Goal: Communication & Community: Answer question/provide support

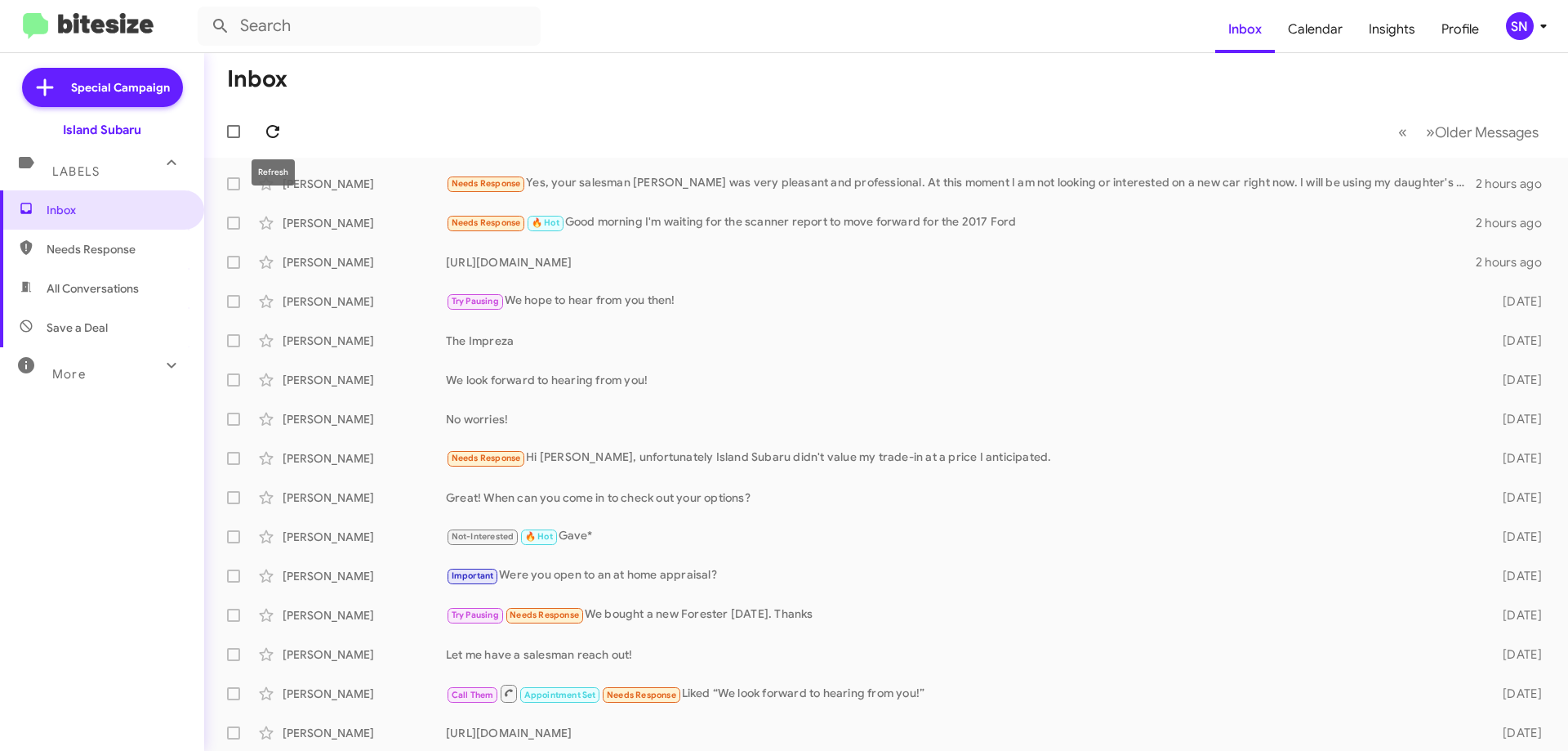
click at [286, 132] on span at bounding box center [273, 132] width 33 height 20
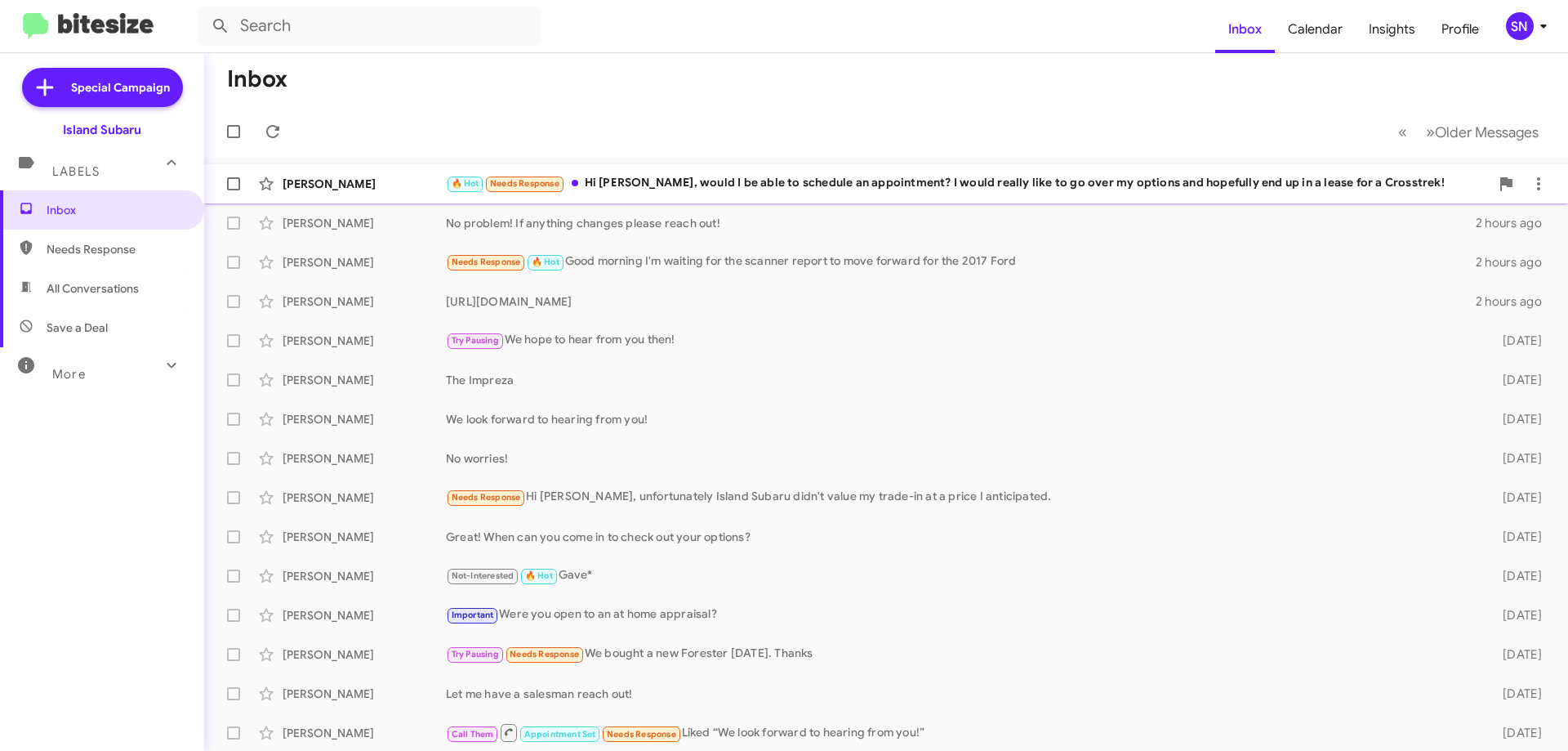
click at [827, 189] on div "🔥 Hot Needs Response Hi [PERSON_NAME], would I be able to schedule an appointme…" at bounding box center [967, 183] width 1044 height 19
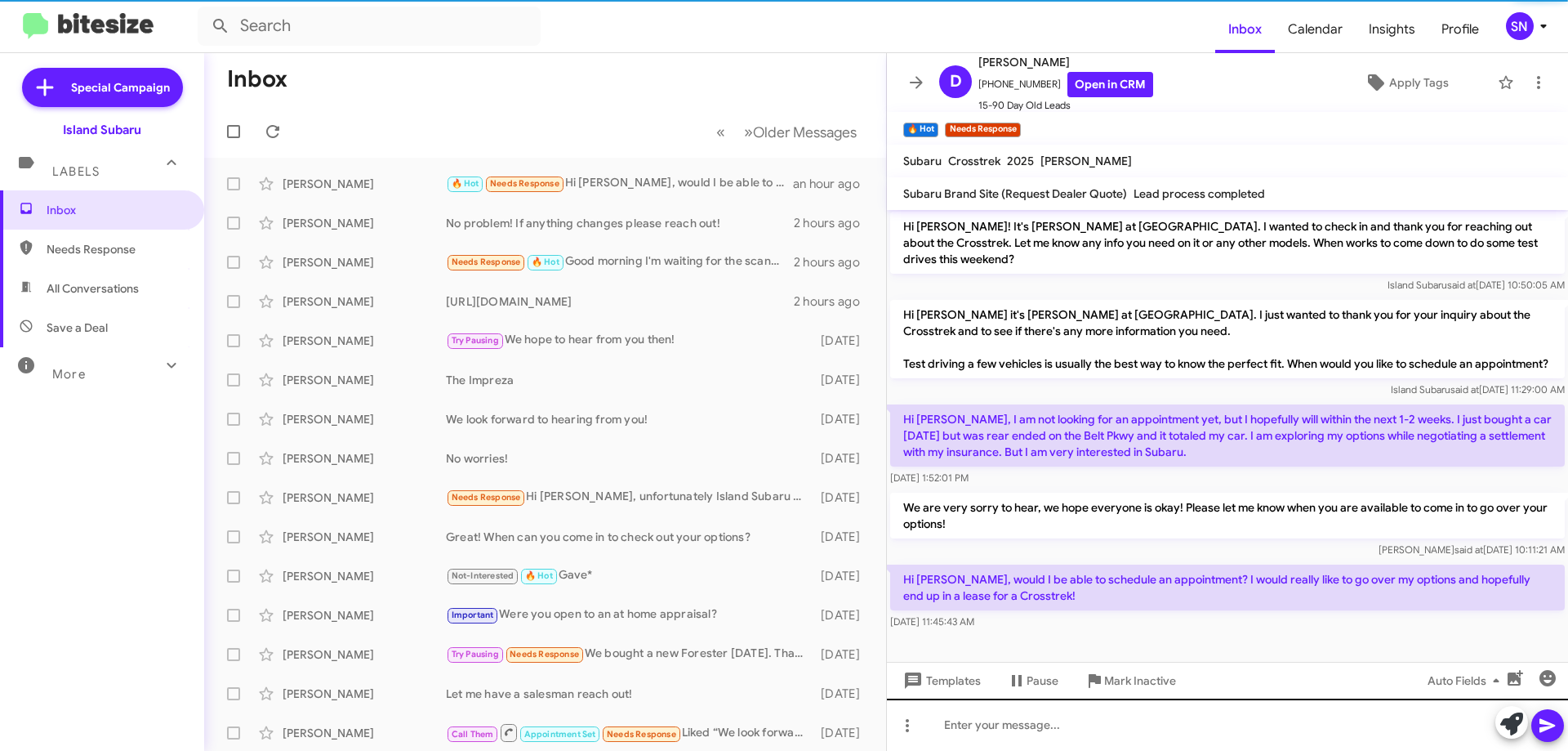
scroll to position [195, 0]
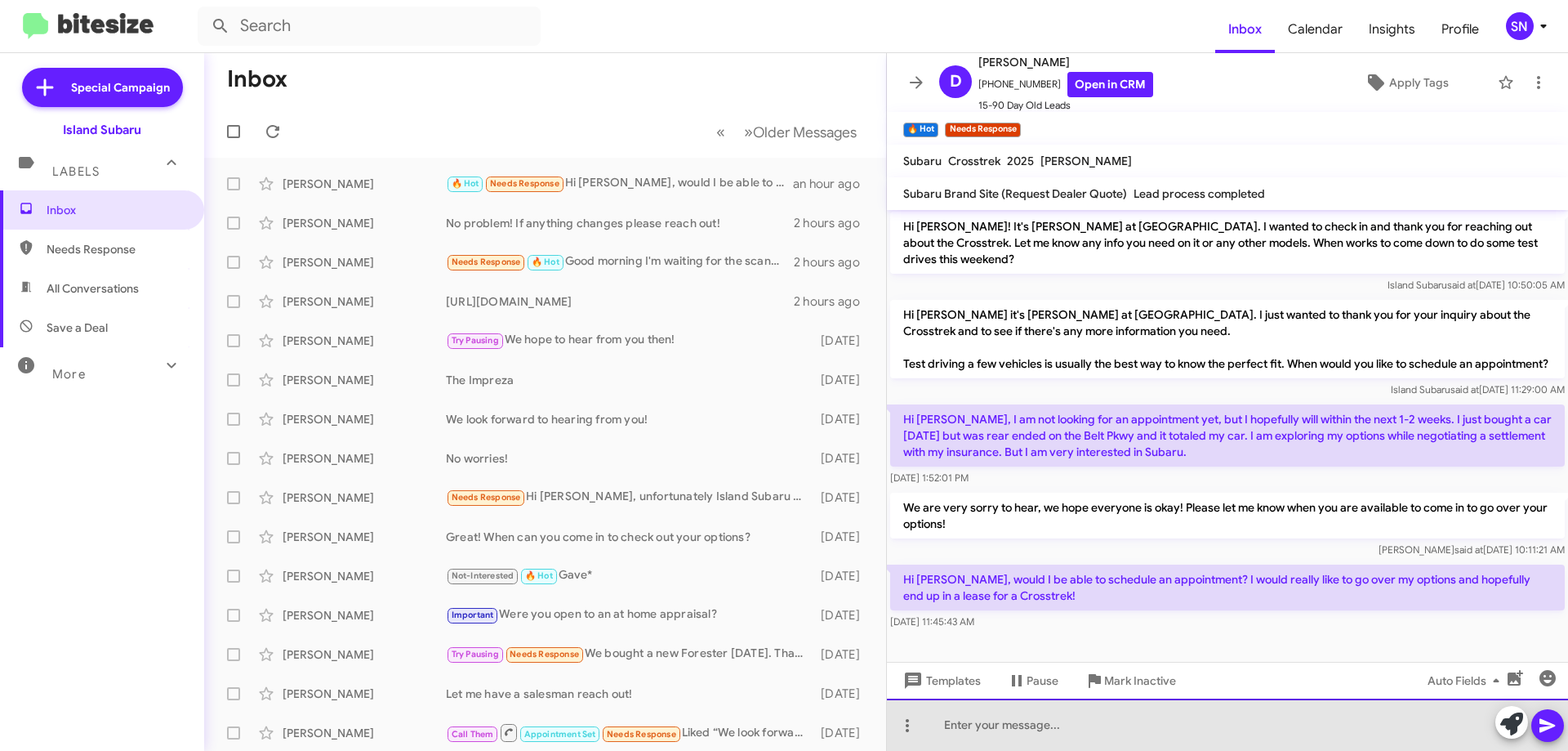
click at [1049, 736] on div at bounding box center [1228, 724] width 681 height 52
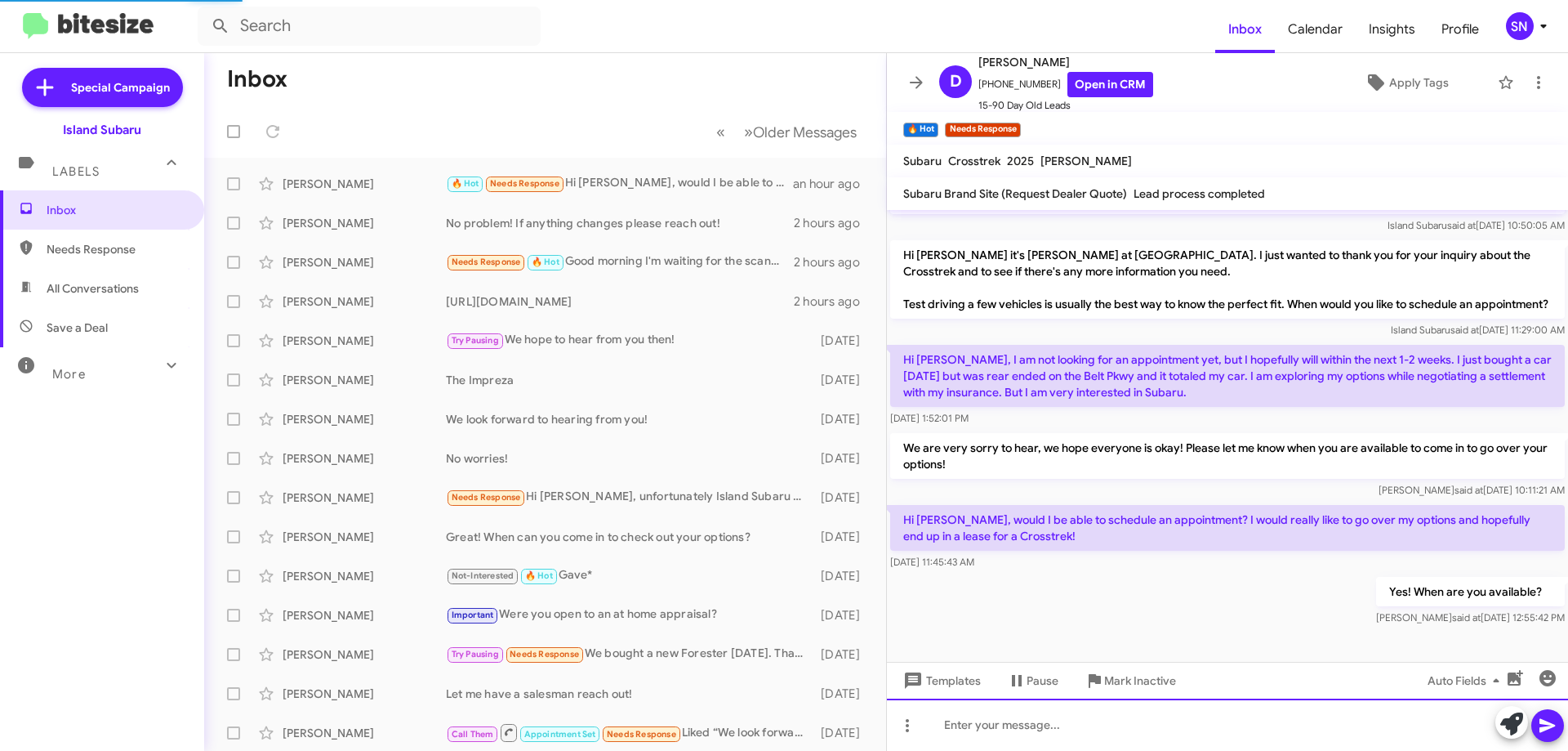
scroll to position [314, 0]
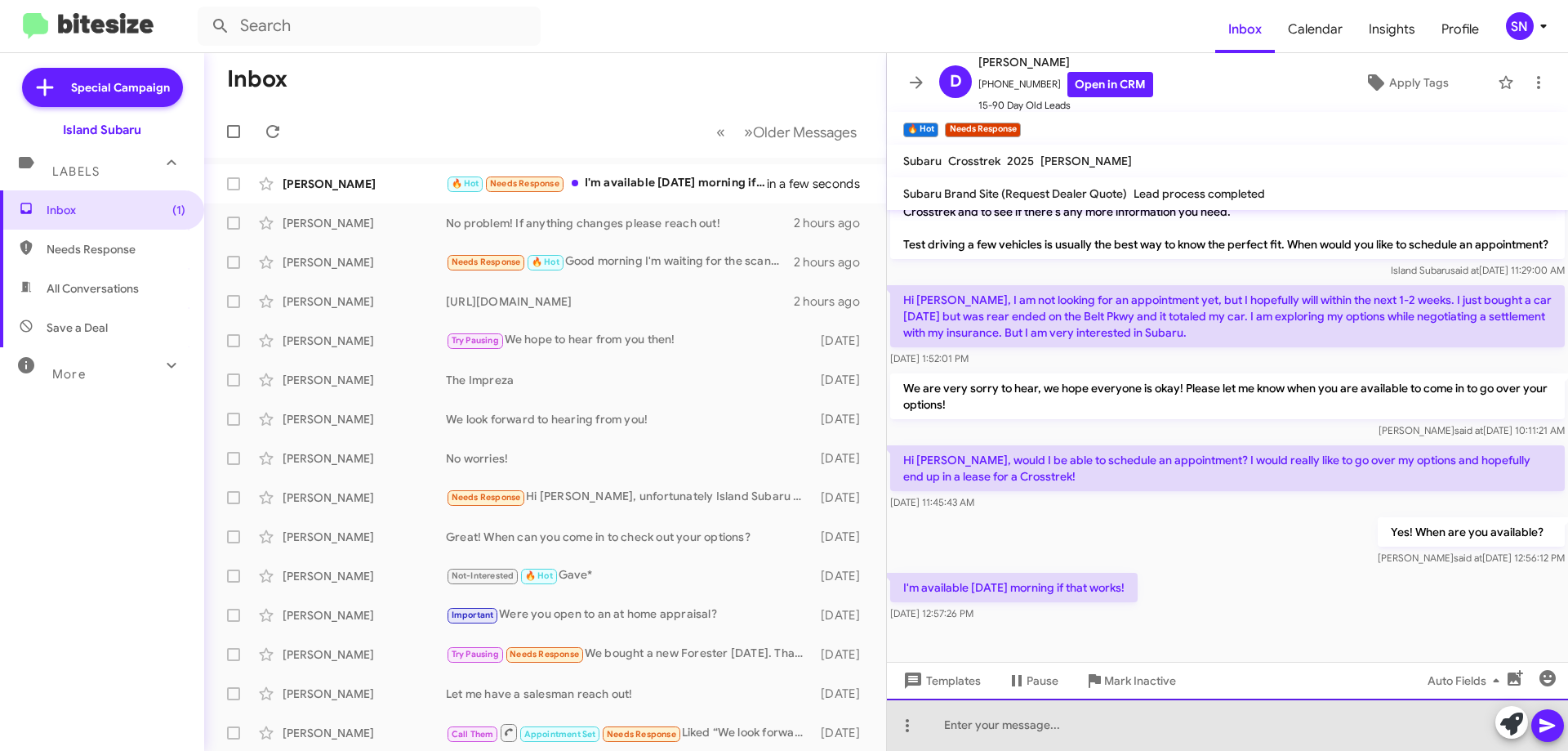
click at [1027, 727] on div at bounding box center [1228, 724] width 681 height 52
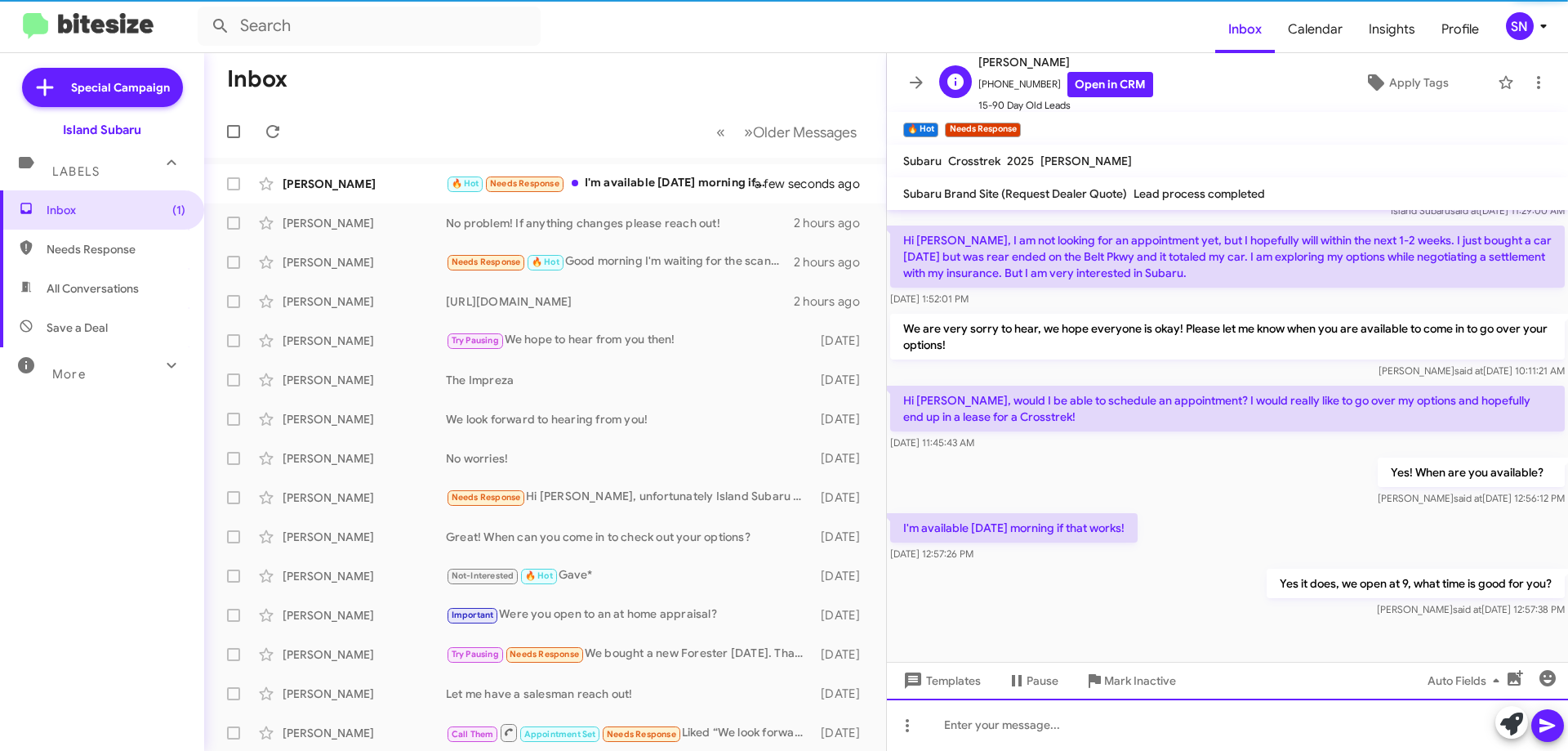
scroll to position [373, 0]
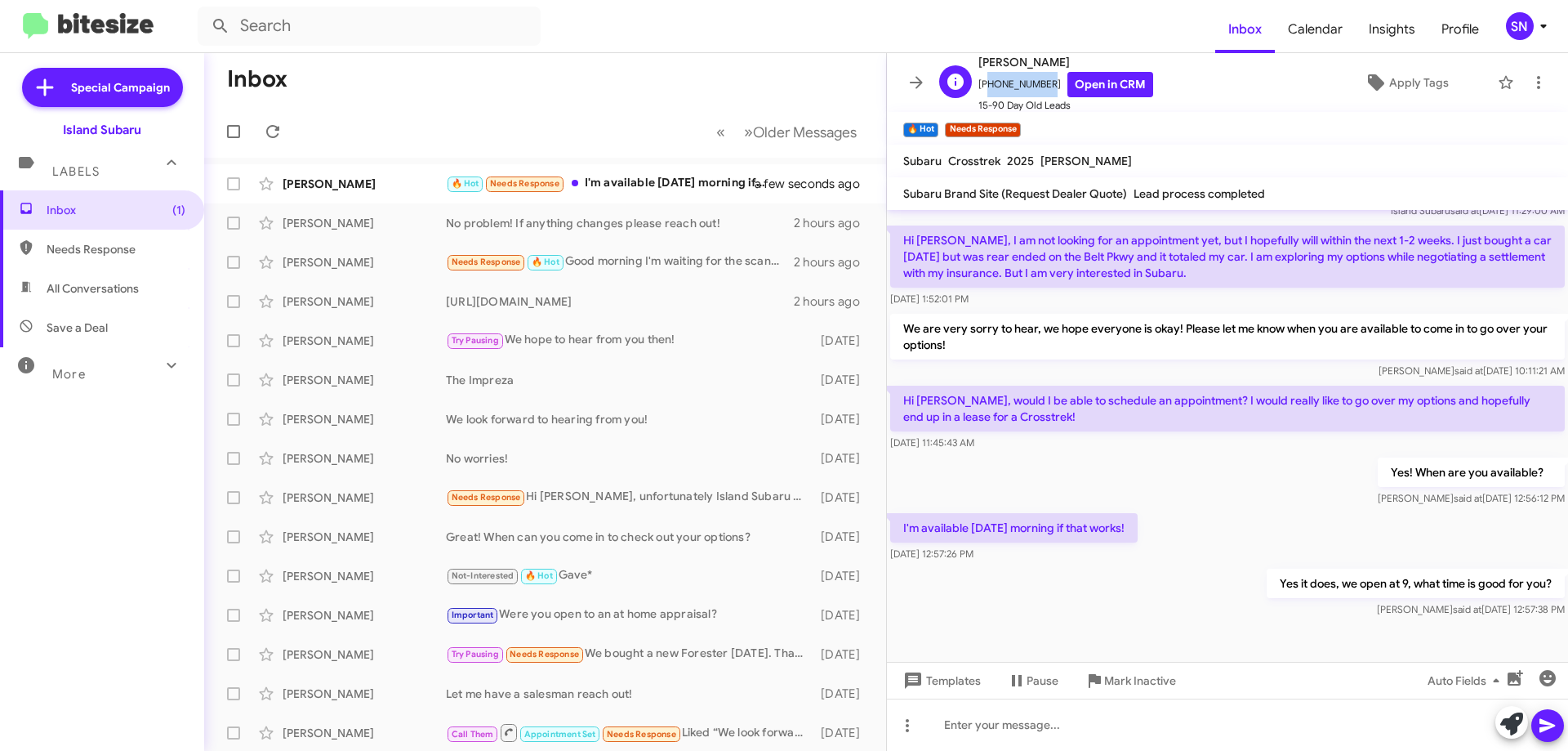
drag, startPoint x: 1039, startPoint y: 82, endPoint x: 985, endPoint y: 87, distance: 54.2
click at [985, 87] on span "[PHONE_NUMBER] Open in CRM" at bounding box center [1065, 84] width 175 height 26
copy span "19293146993"
click at [922, 83] on icon at bounding box center [916, 83] width 13 height 12
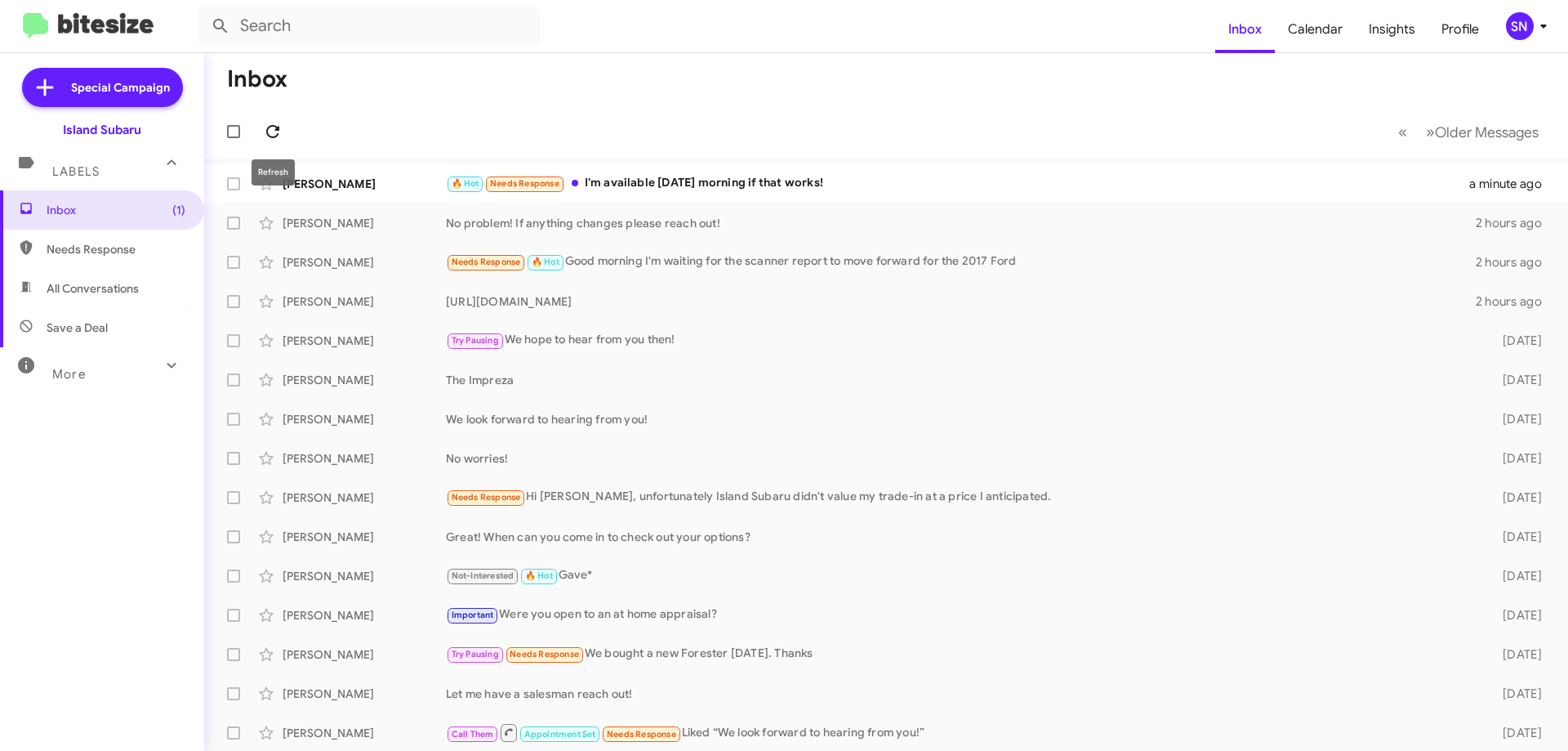
click at [268, 119] on button at bounding box center [273, 132] width 33 height 33
click at [923, 189] on div "🔥 Hot Yes it does, we open at 9, what time is good for you?" at bounding box center [967, 183] width 1044 height 19
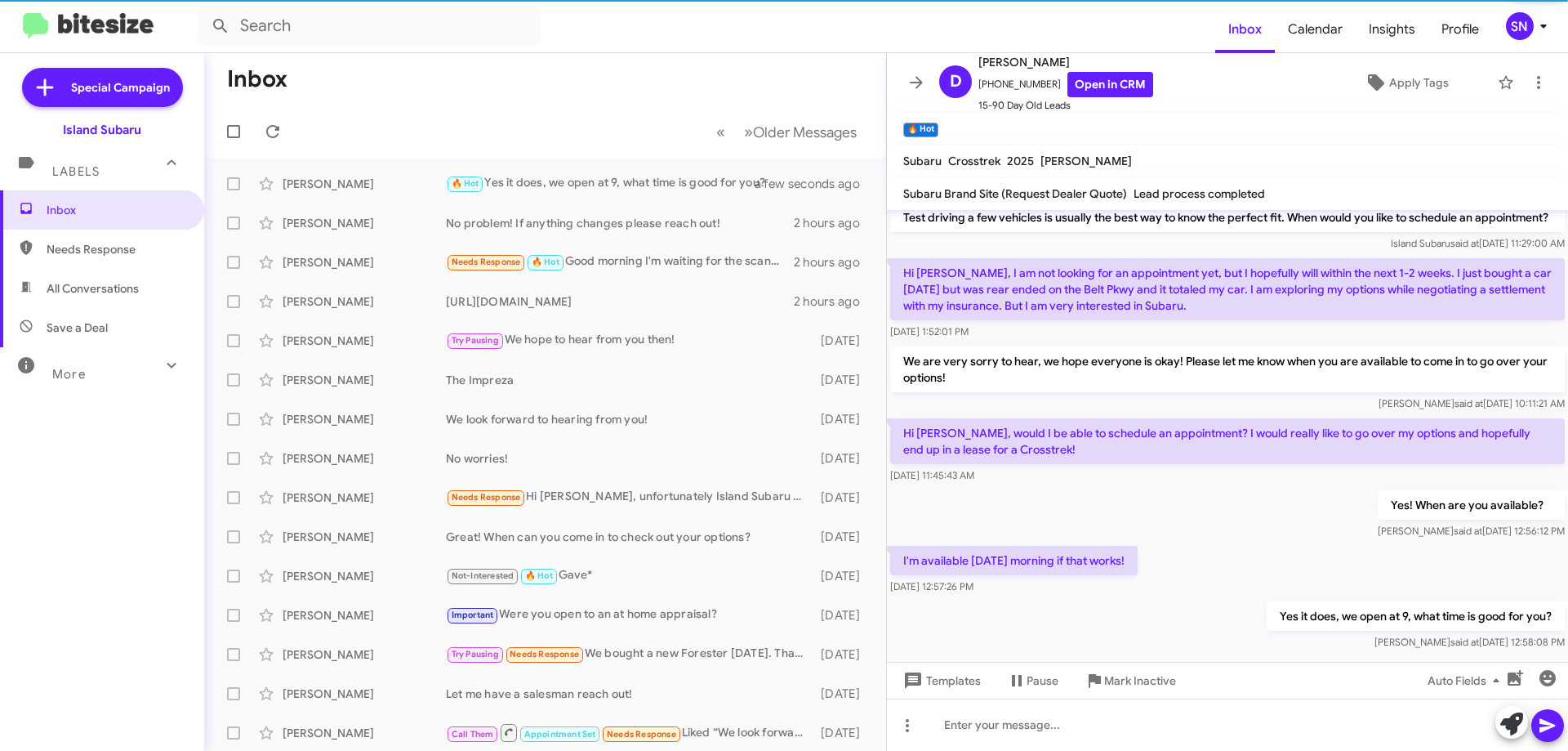
scroll to position [373, 0]
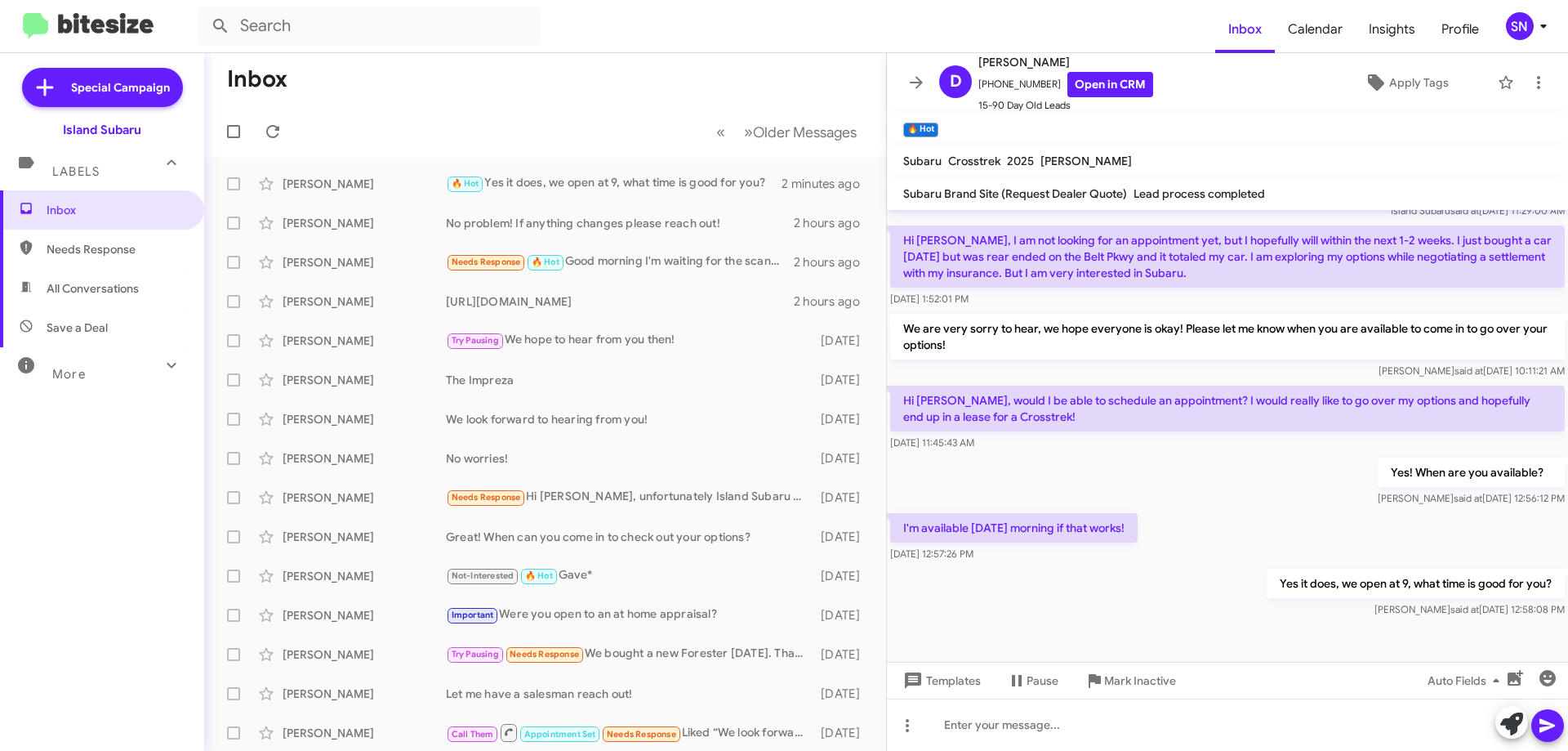
click at [911, 70] on button at bounding box center [916, 82] width 33 height 33
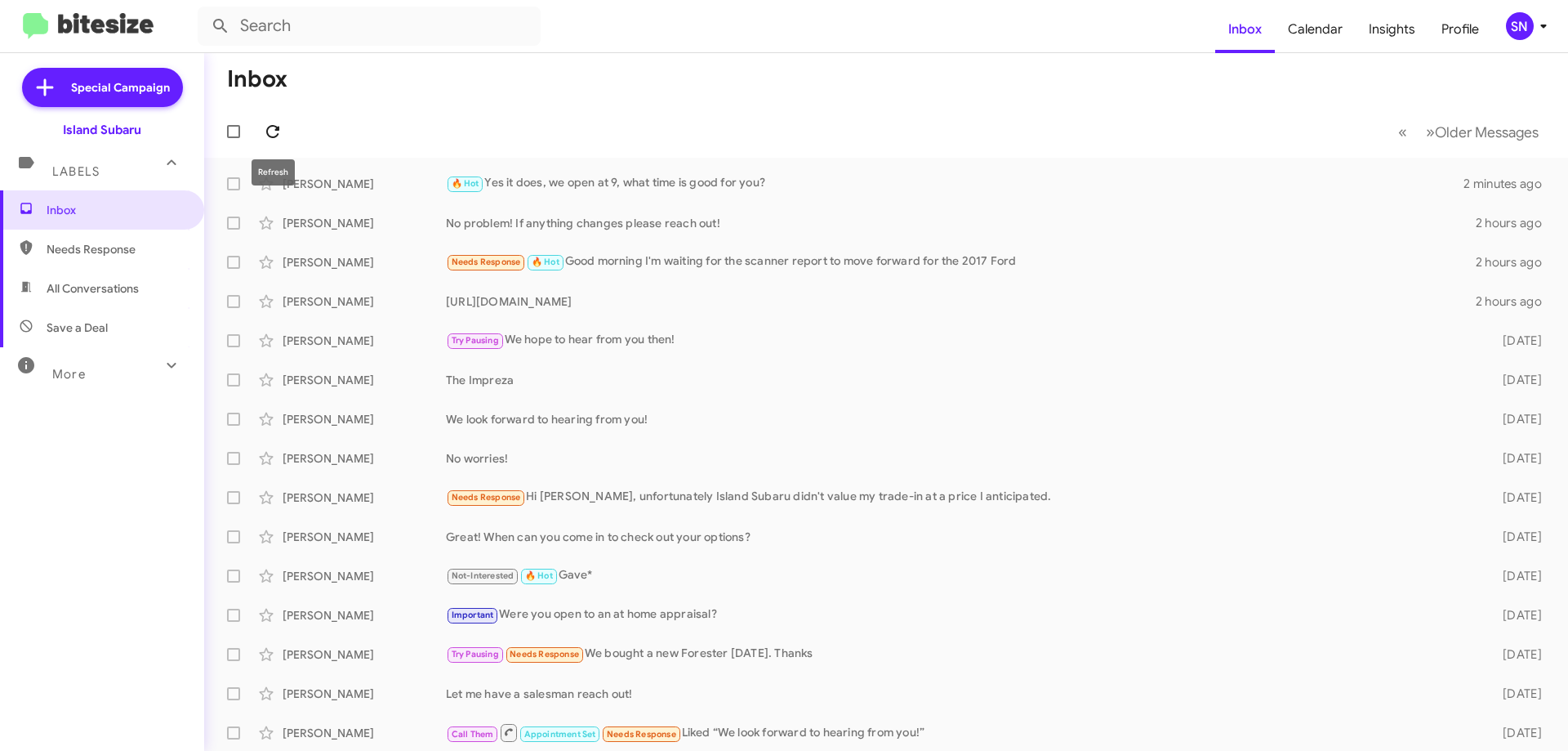
click at [267, 128] on icon at bounding box center [273, 132] width 20 height 20
click at [263, 128] on icon at bounding box center [273, 132] width 20 height 20
click at [735, 192] on div "🔥 Hot Needs Response Does 10 work?" at bounding box center [967, 183] width 1044 height 19
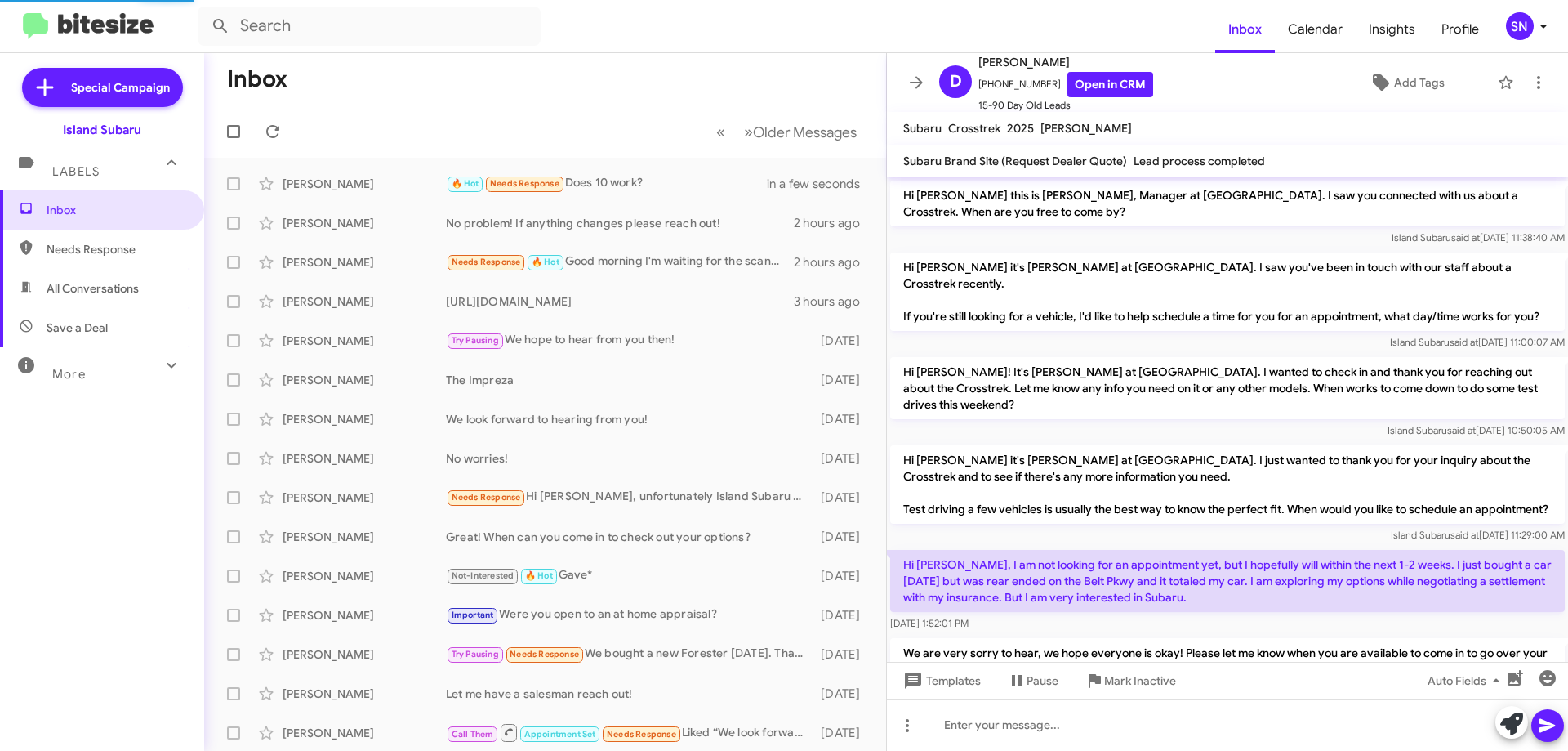
scroll to position [335, 0]
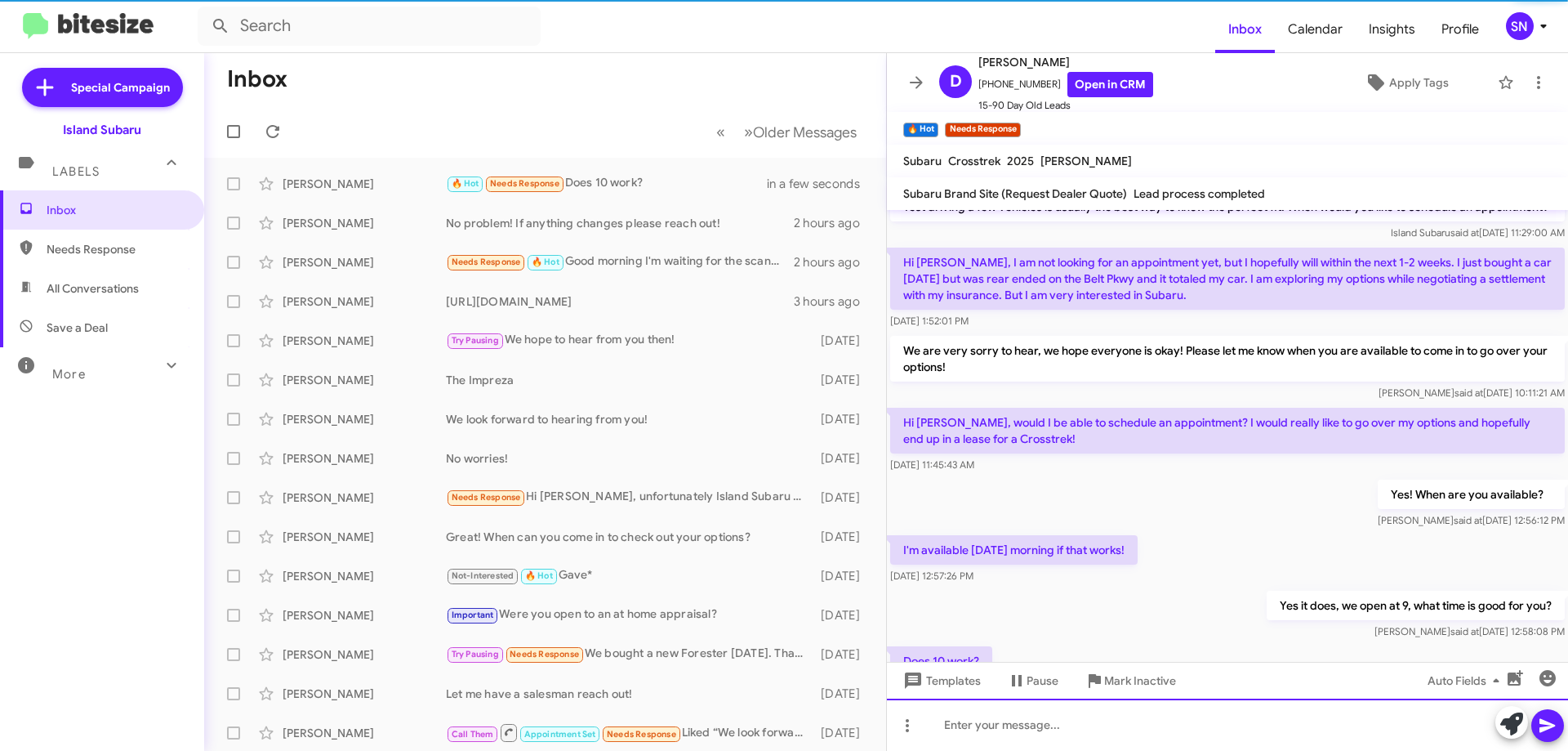
click at [994, 717] on div at bounding box center [1228, 724] width 681 height 52
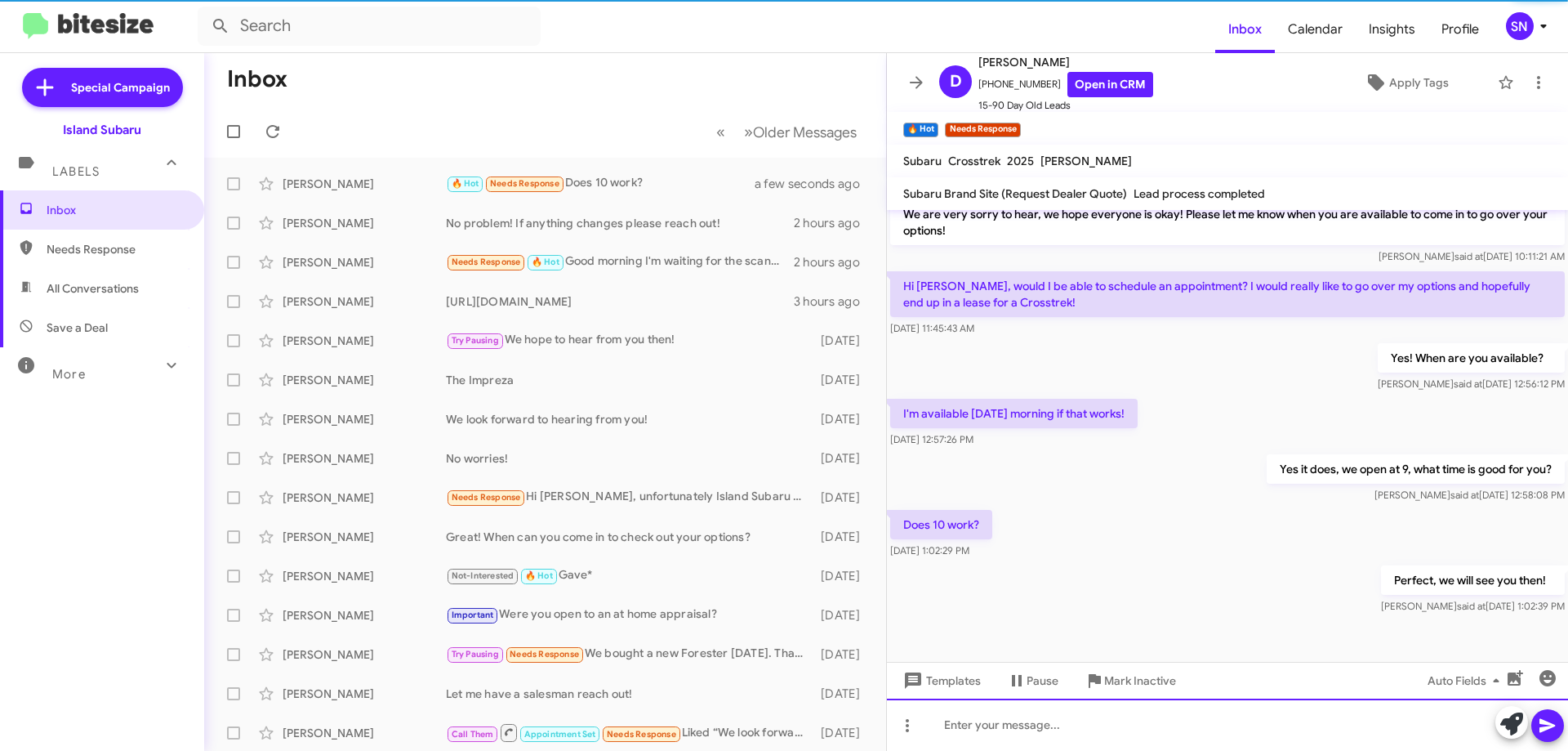
scroll to position [492, 0]
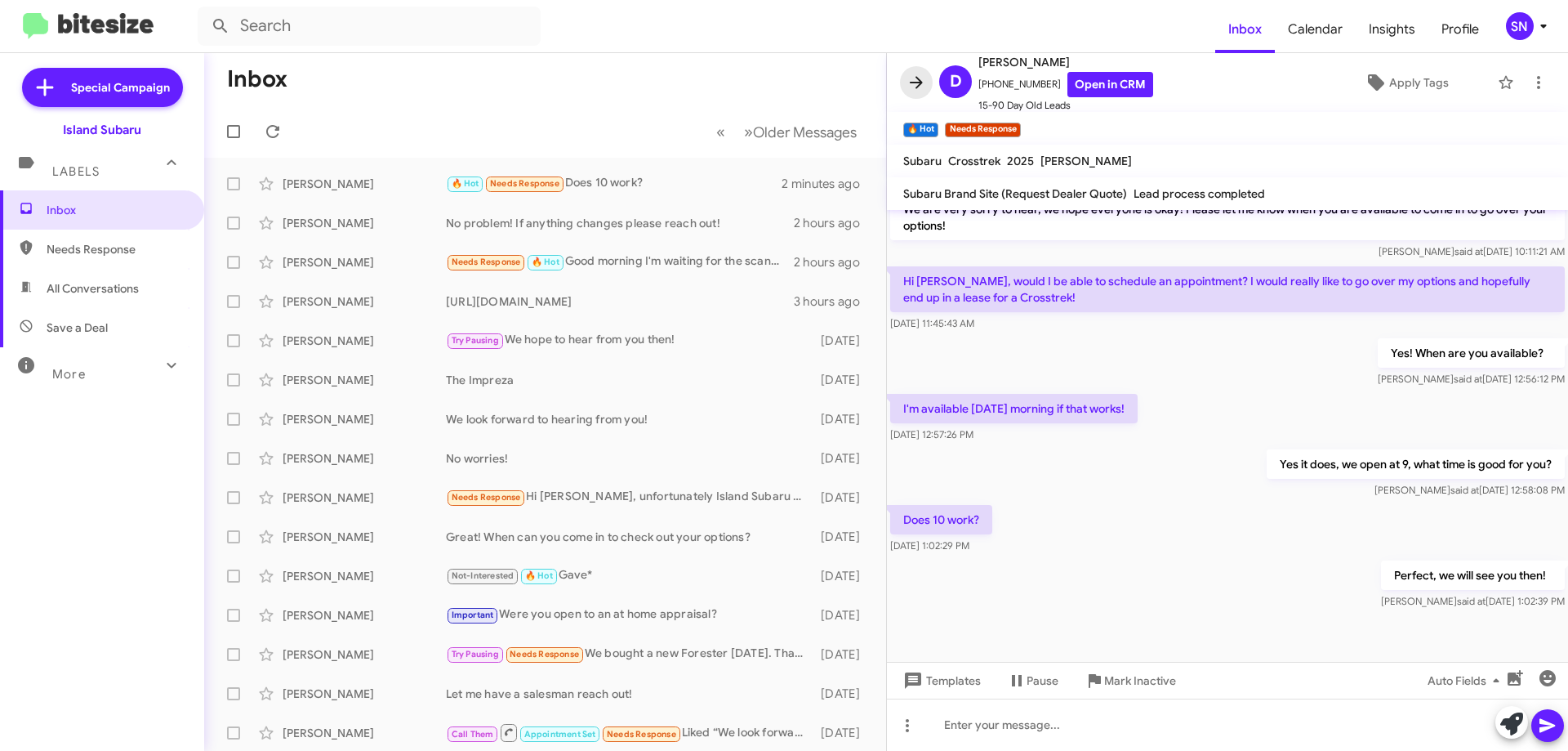
click at [907, 70] on button at bounding box center [916, 82] width 33 height 33
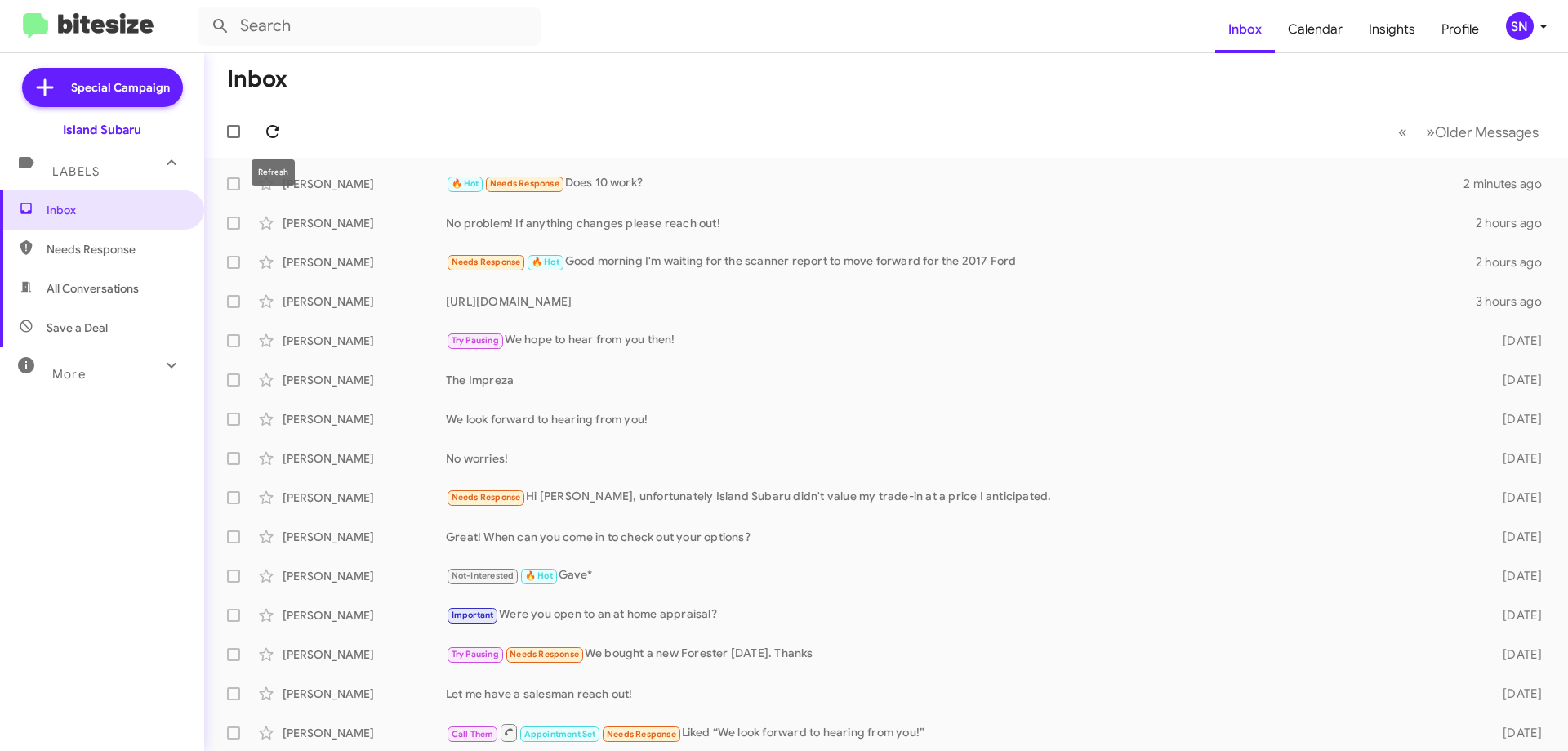
click at [265, 125] on icon at bounding box center [273, 132] width 20 height 20
click at [275, 137] on icon at bounding box center [273, 132] width 13 height 13
click at [793, 195] on div "[PERSON_NAME] 🔥 Hot Needs Response Thank you so much! See you then in a few sec…" at bounding box center [887, 183] width 1338 height 33
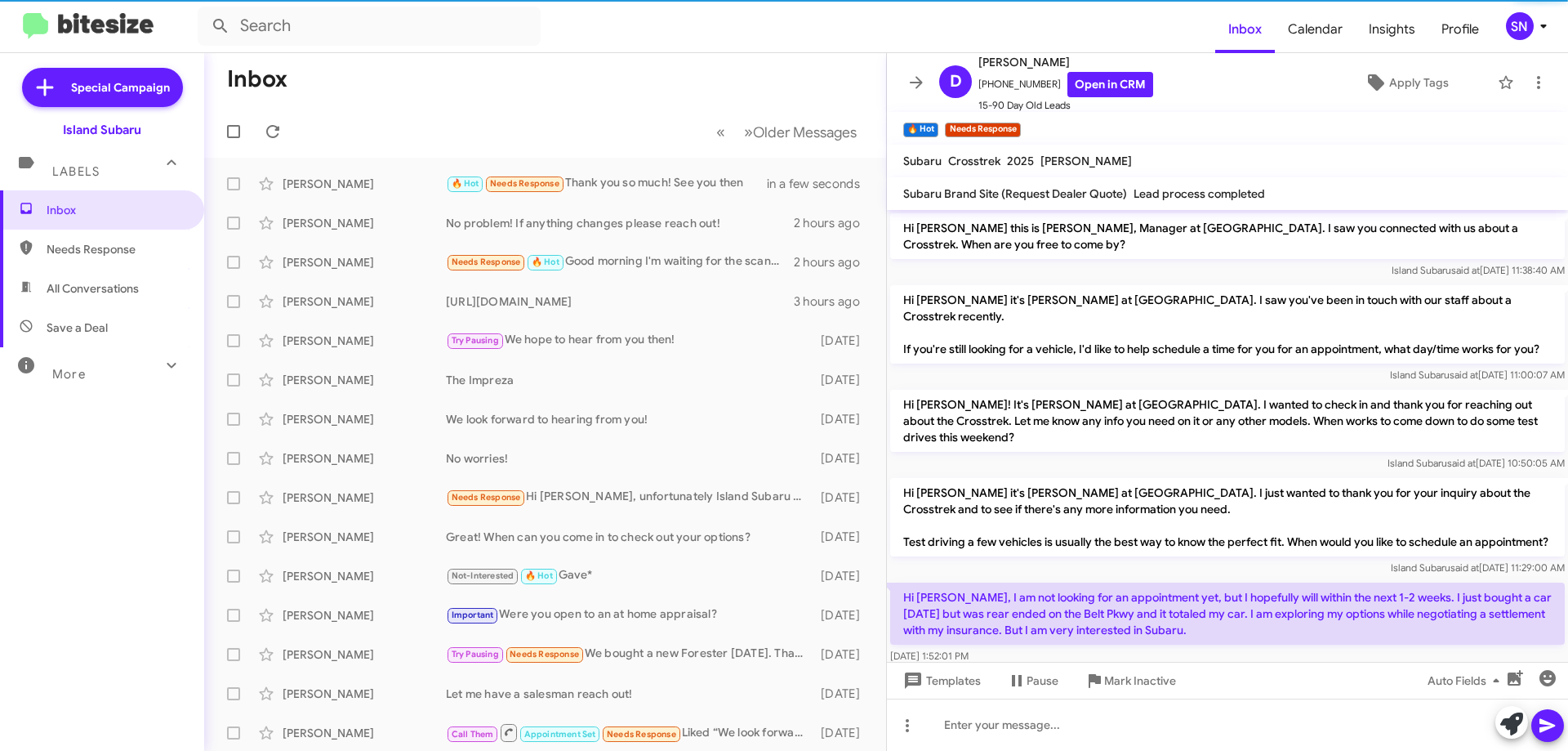
scroll to position [553, 0]
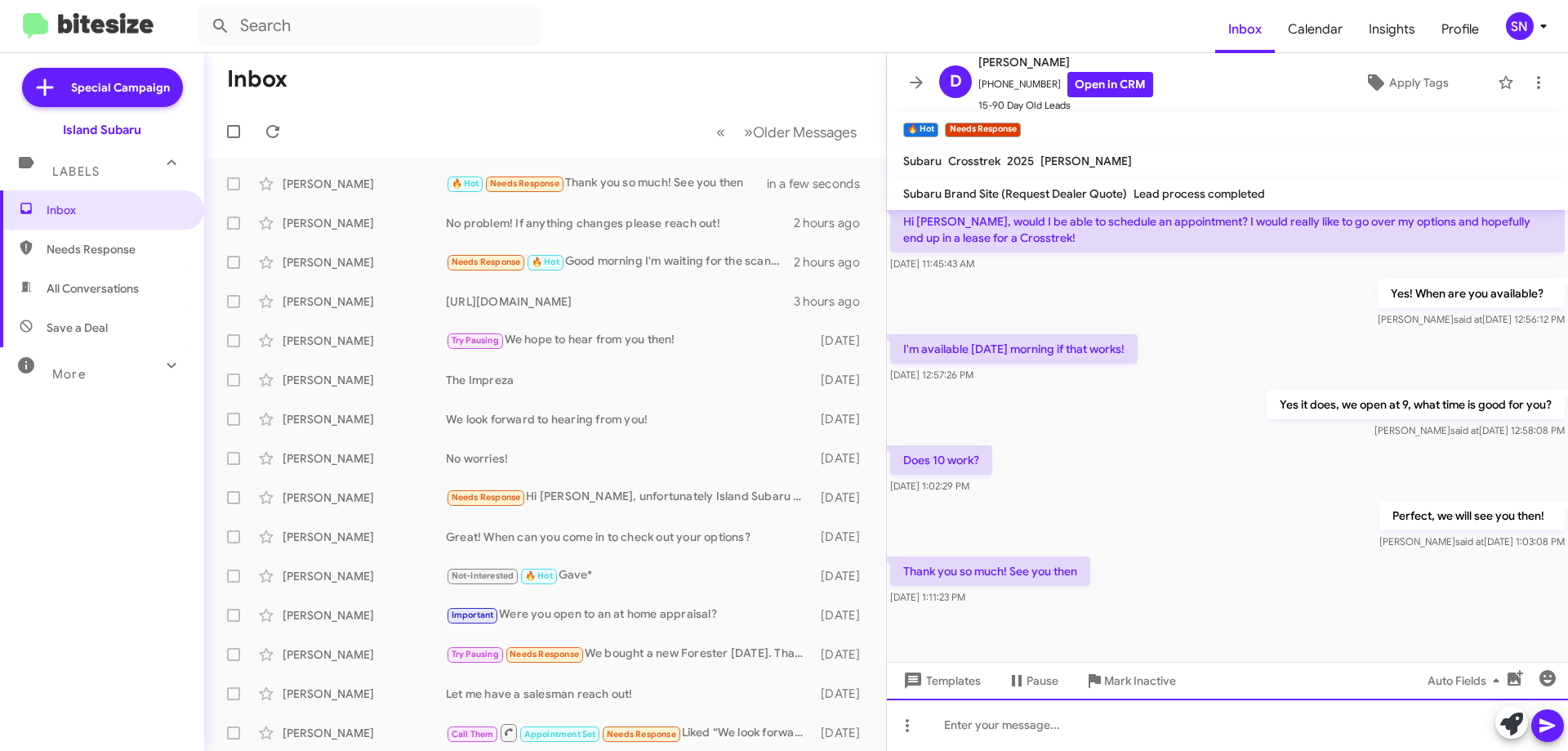
click at [1063, 700] on div at bounding box center [1228, 724] width 681 height 52
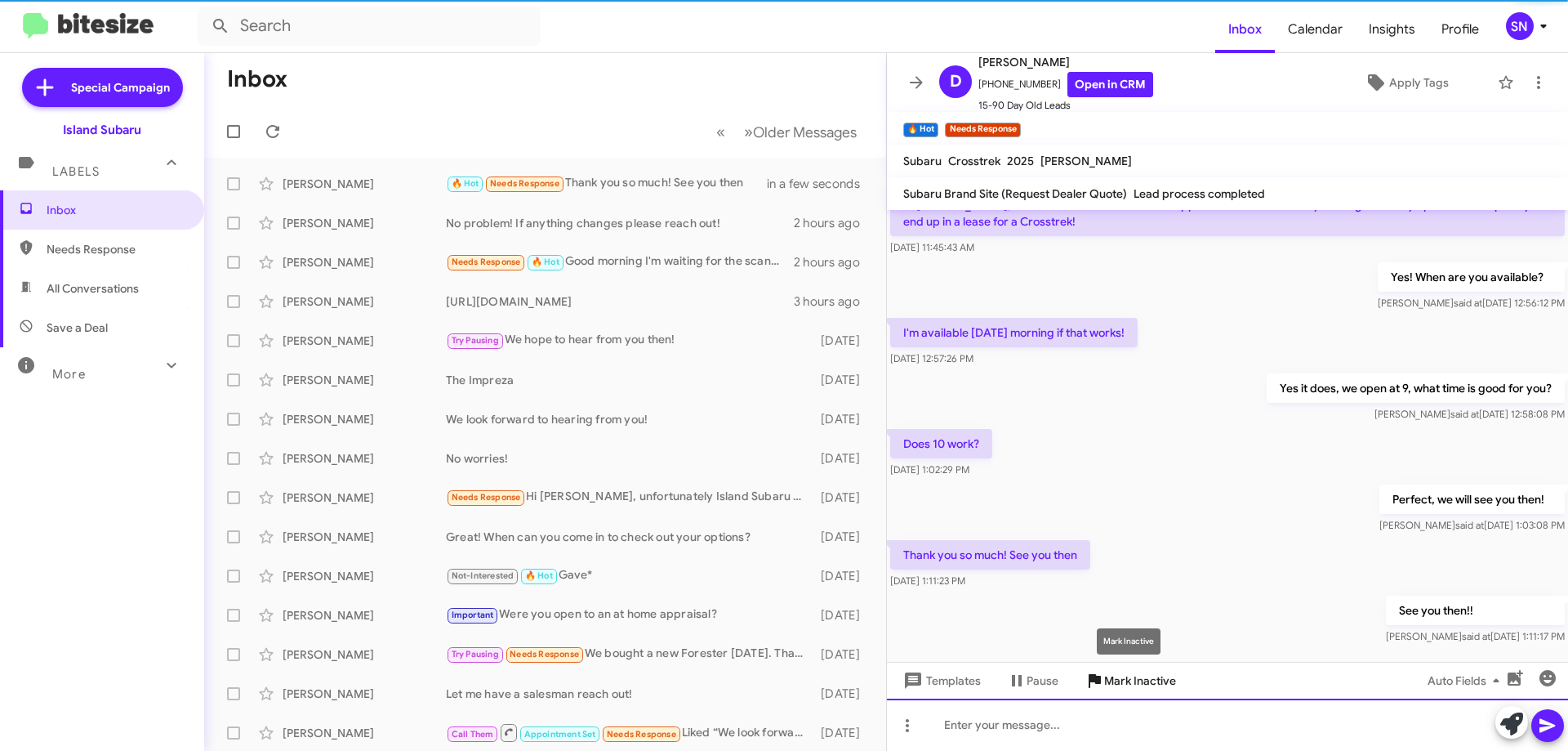
scroll to position [0, 0]
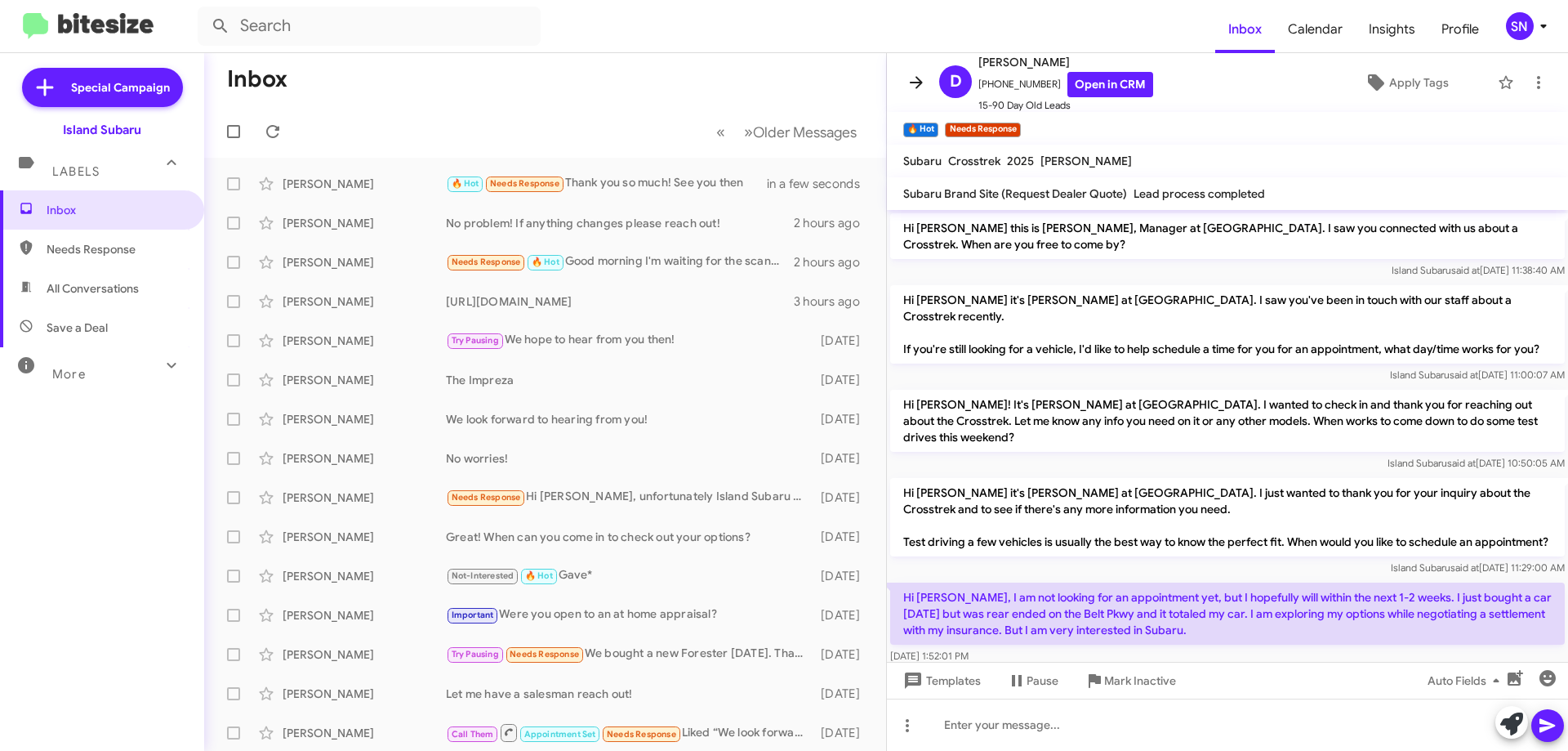
click at [919, 77] on icon at bounding box center [917, 83] width 20 height 20
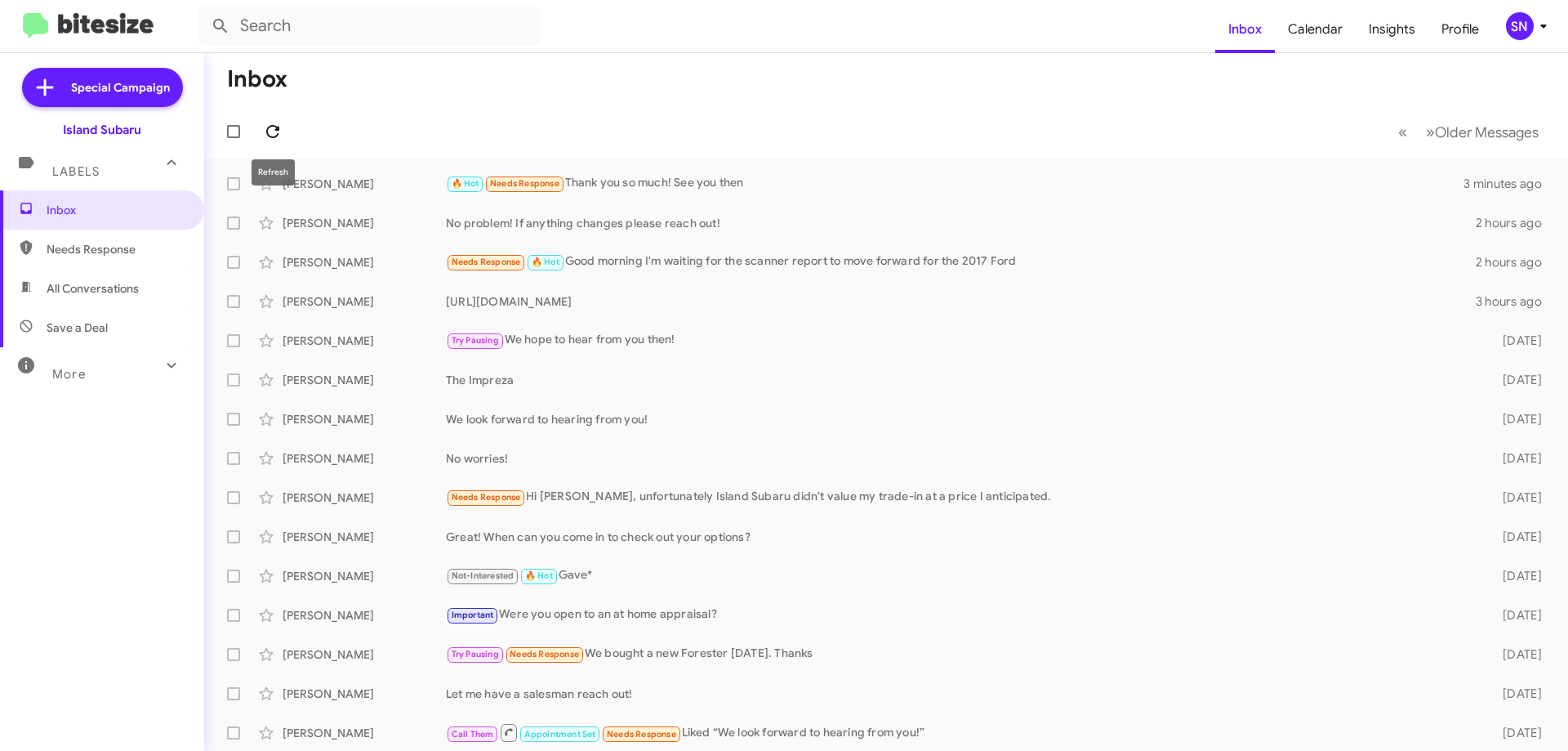
drag, startPoint x: 269, startPoint y: 128, endPoint x: 276, endPoint y: 141, distance: 14.8
click at [270, 128] on icon at bounding box center [273, 132] width 20 height 20
click at [274, 123] on icon at bounding box center [273, 132] width 20 height 20
click at [284, 132] on span at bounding box center [273, 132] width 33 height 20
